Goal: Task Accomplishment & Management: Manage account settings

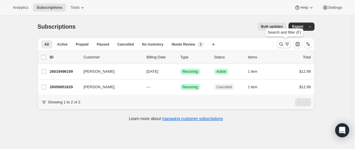
click at [280, 41] on icon "Search and filter results" at bounding box center [281, 44] width 6 height 6
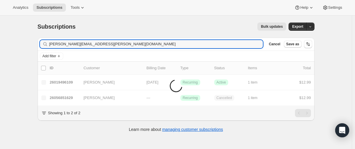
type input "[PERSON_NAME][EMAIL_ADDRESS][PERSON_NAME][DOMAIN_NAME]"
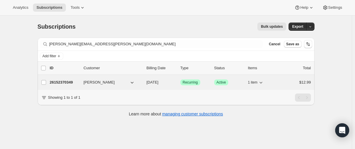
click at [63, 81] on p "26152370349" at bounding box center [64, 82] width 29 height 6
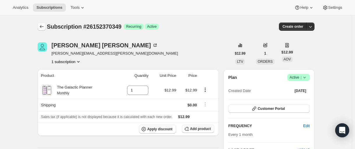
click at [40, 24] on icon "Subscriptions" at bounding box center [42, 27] width 6 height 6
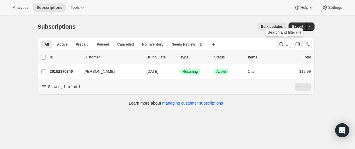
click at [280, 43] on icon "Search and filter results" at bounding box center [281, 44] width 6 height 6
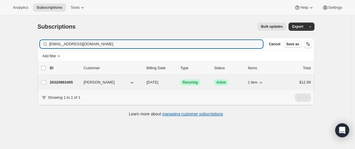
type input "[EMAIL_ADDRESS][DOMAIN_NAME]"
click at [65, 83] on p "26320863405" at bounding box center [64, 82] width 29 height 6
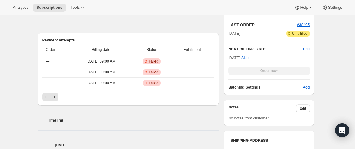
scroll to position [204, 0]
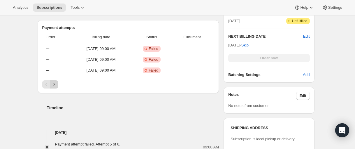
click at [54, 82] on icon "Next" at bounding box center [54, 84] width 6 height 6
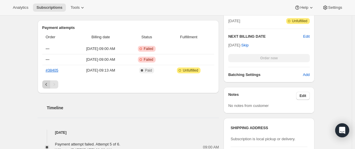
click at [47, 84] on icon "Previous" at bounding box center [46, 84] width 2 height 3
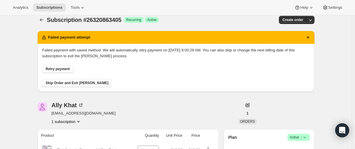
scroll to position [0, 0]
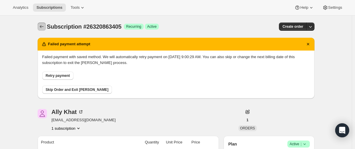
click at [43, 25] on icon "Subscriptions" at bounding box center [42, 27] width 6 height 6
